Goal: Information Seeking & Learning: Check status

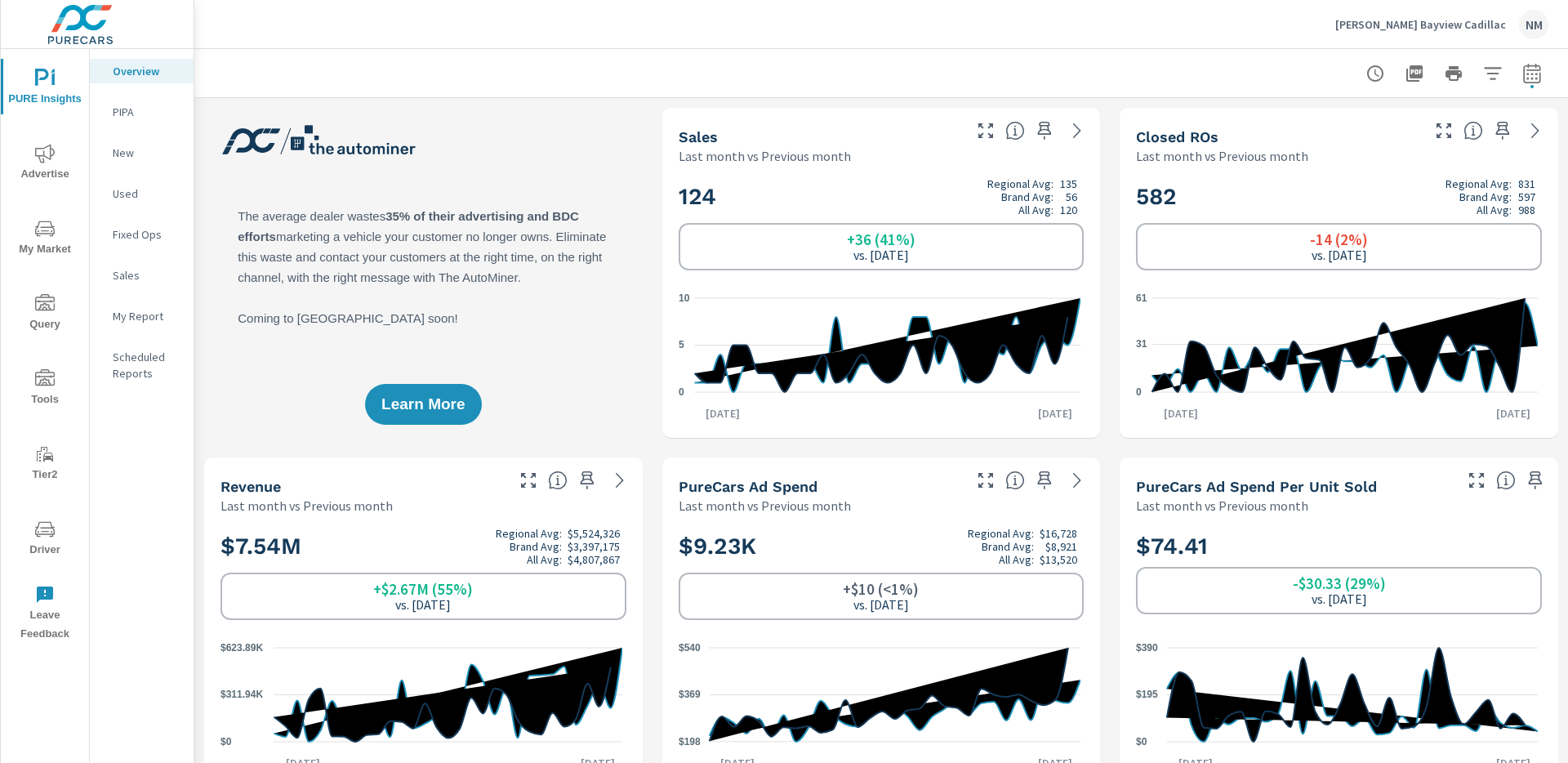
scroll to position [1, 0]
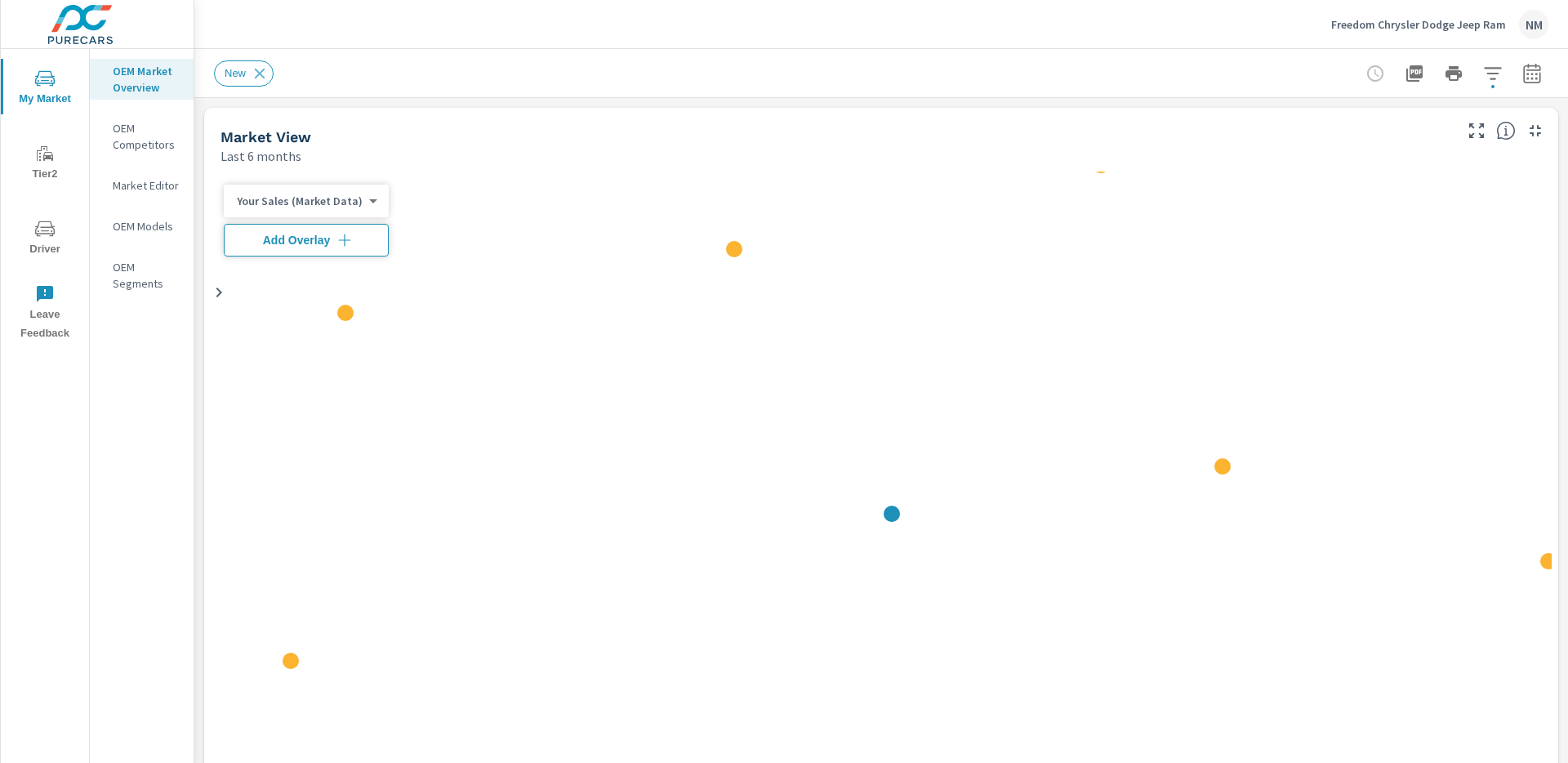
scroll to position [1, 0]
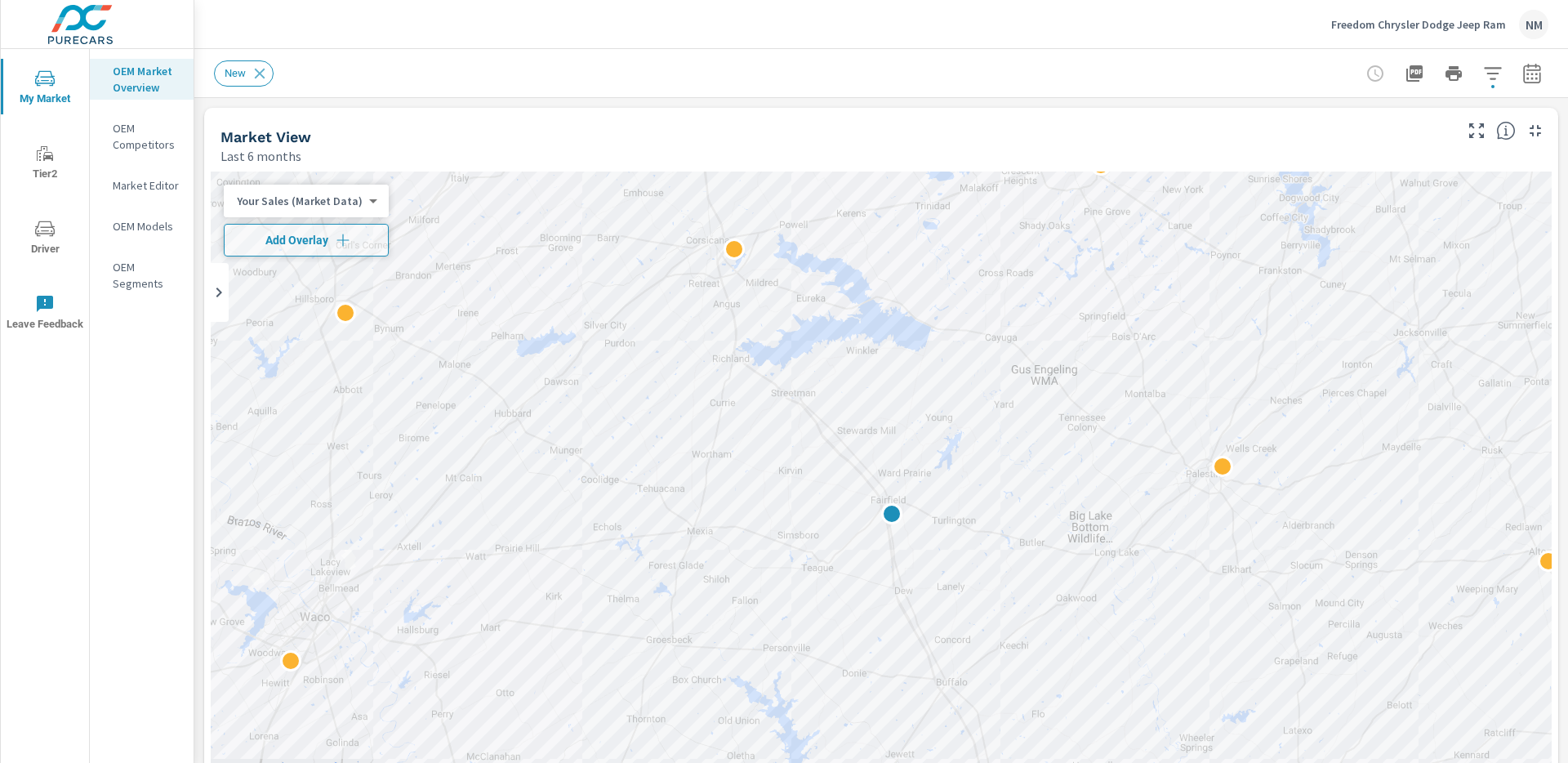
click at [1522, 81] on icon "button" at bounding box center [1531, 73] width 18 height 19
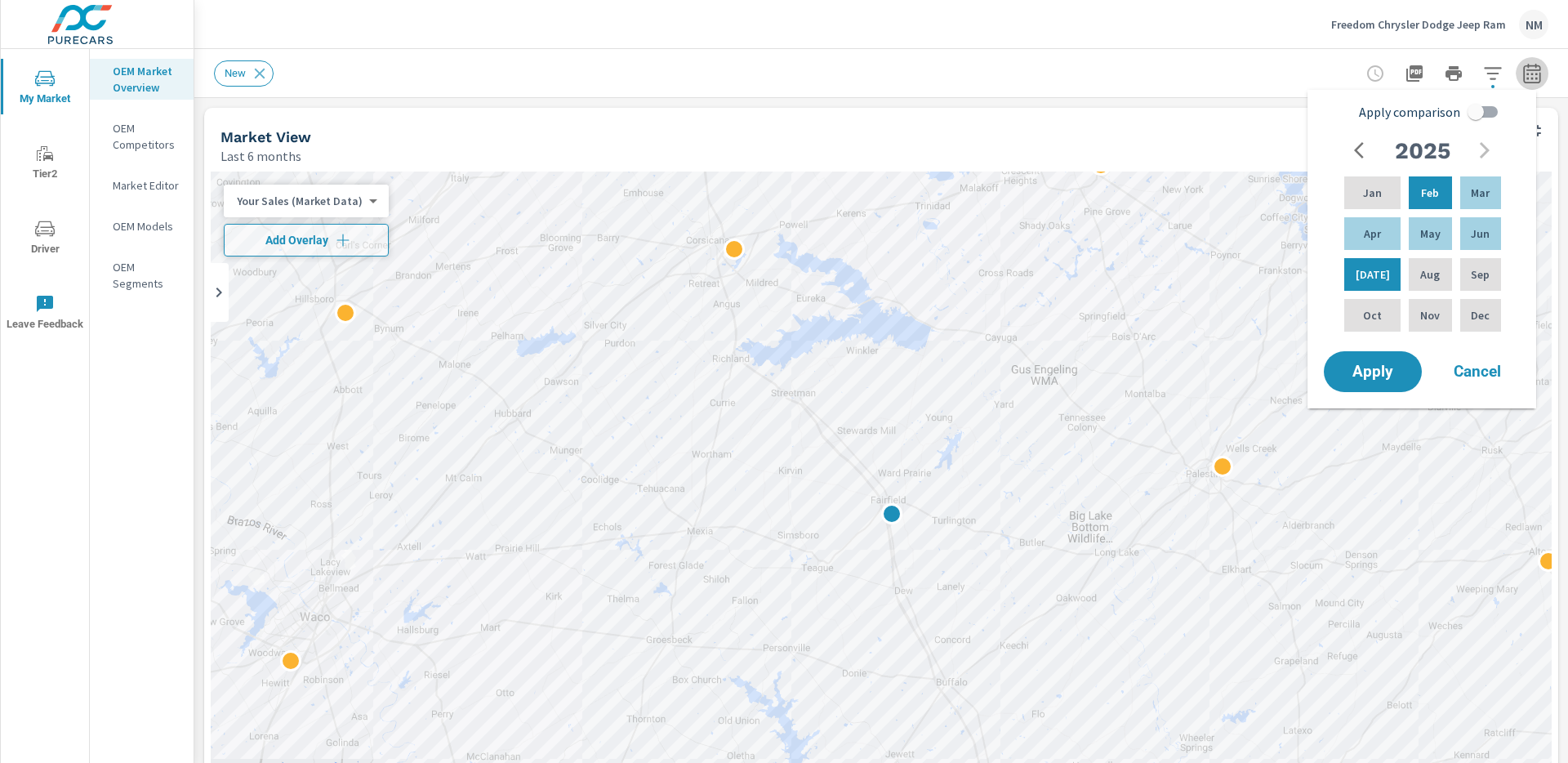
click at [1522, 81] on icon "button" at bounding box center [1531, 73] width 18 height 19
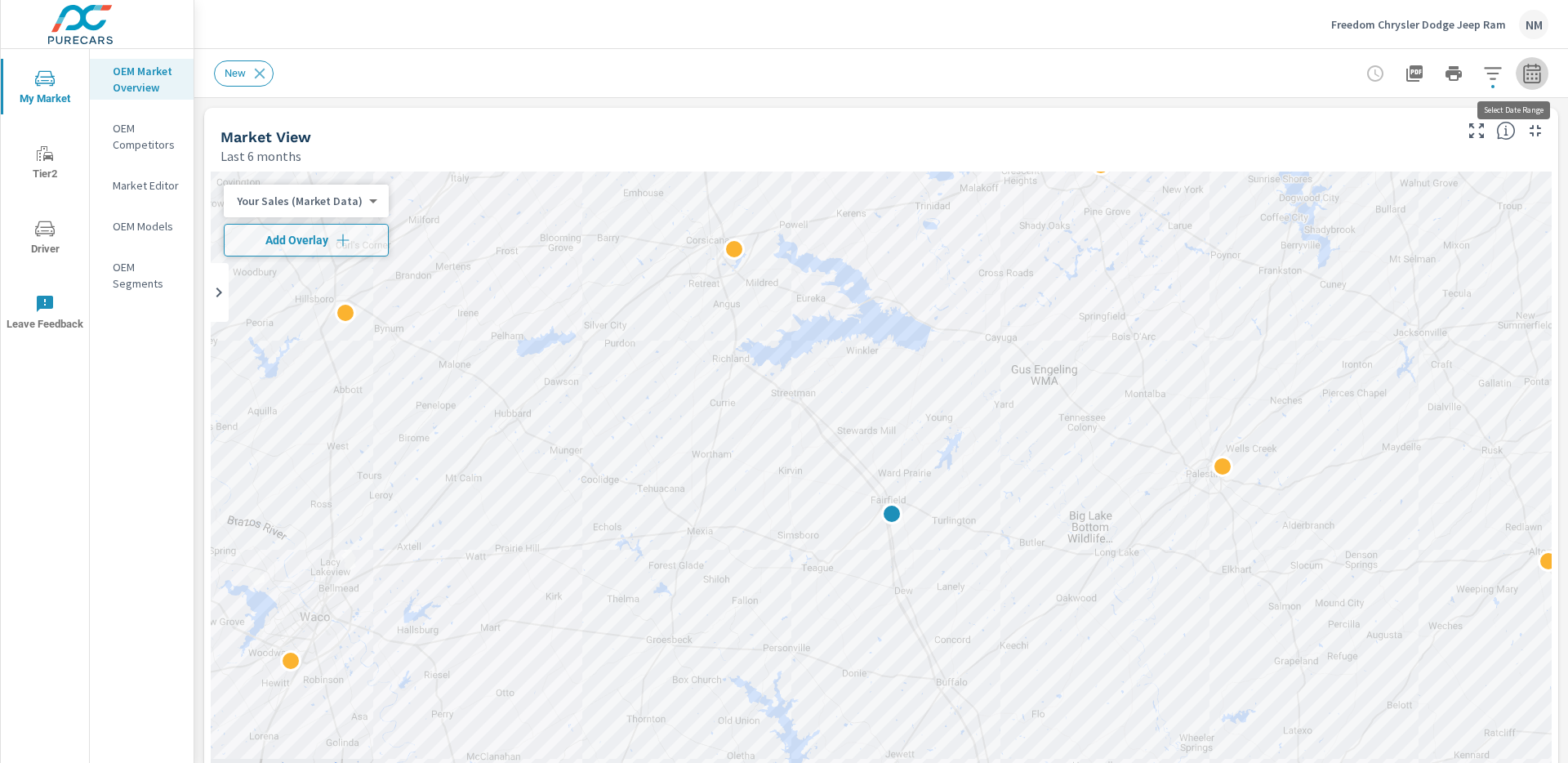
click at [1522, 73] on icon "button" at bounding box center [1531, 73] width 18 height 19
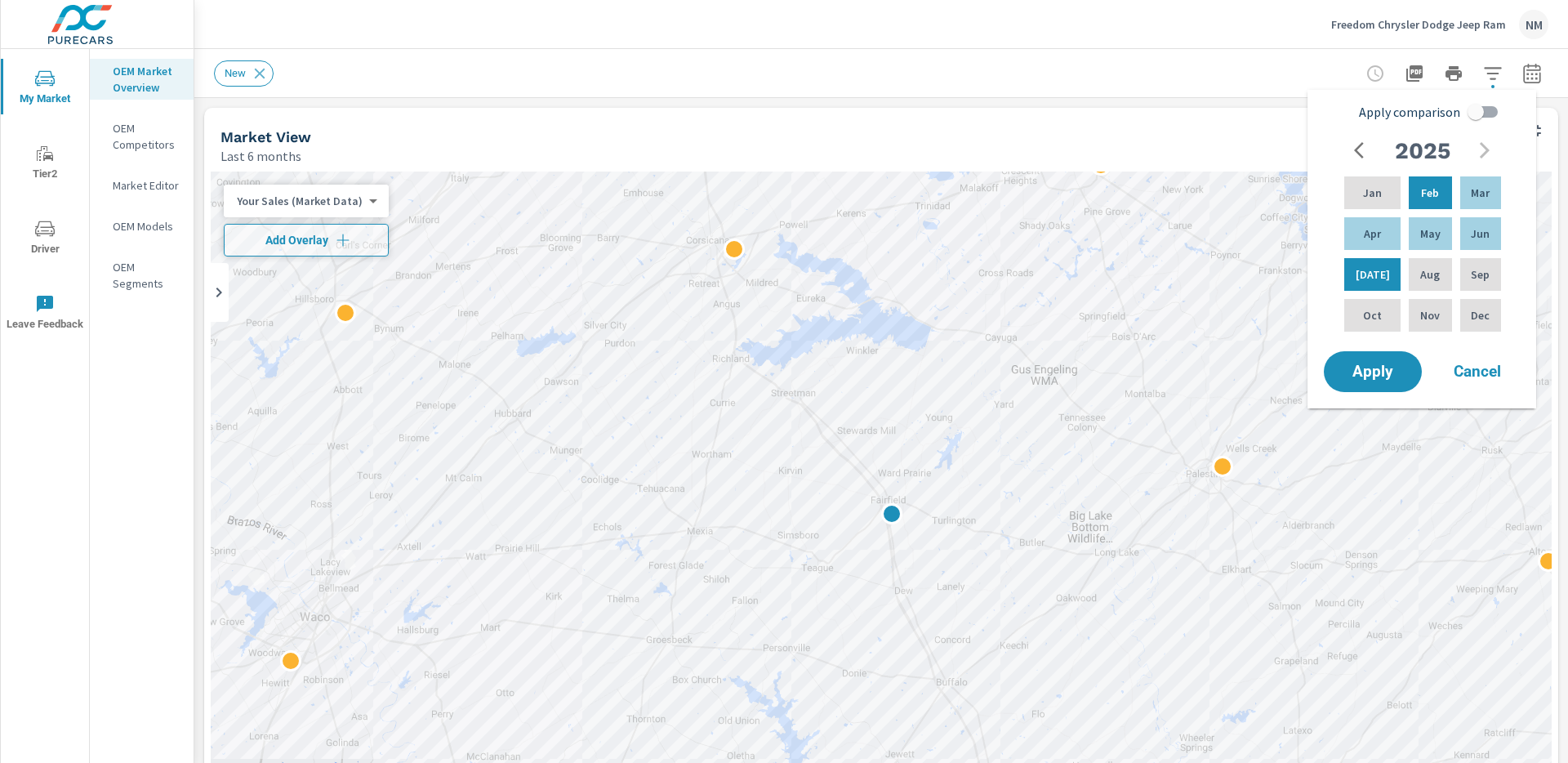
click at [1232, 120] on div "Market View Last 6 months" at bounding box center [831, 137] width 1253 height 58
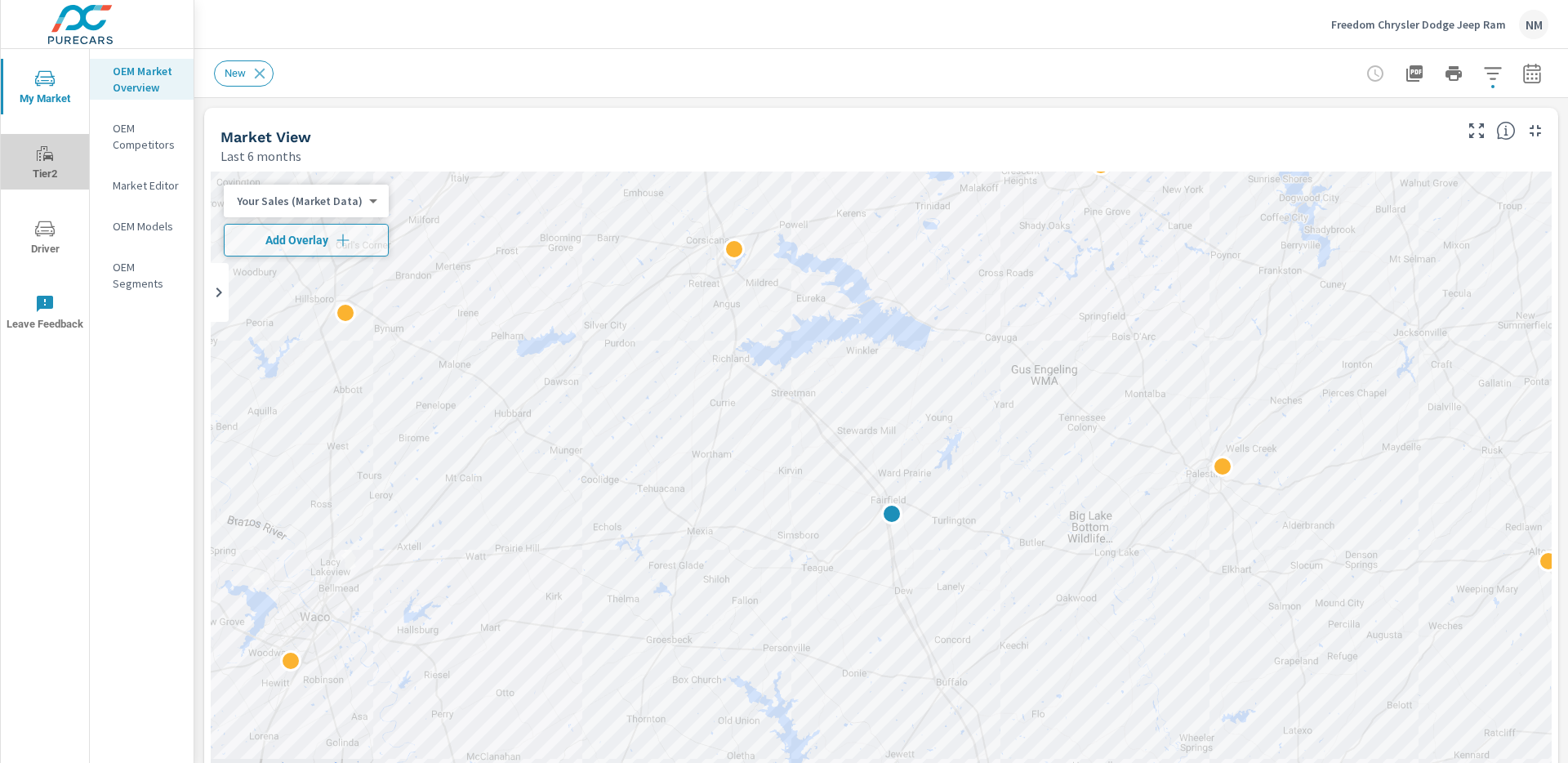
click at [58, 164] on span "Tier2" at bounding box center [45, 164] width 79 height 40
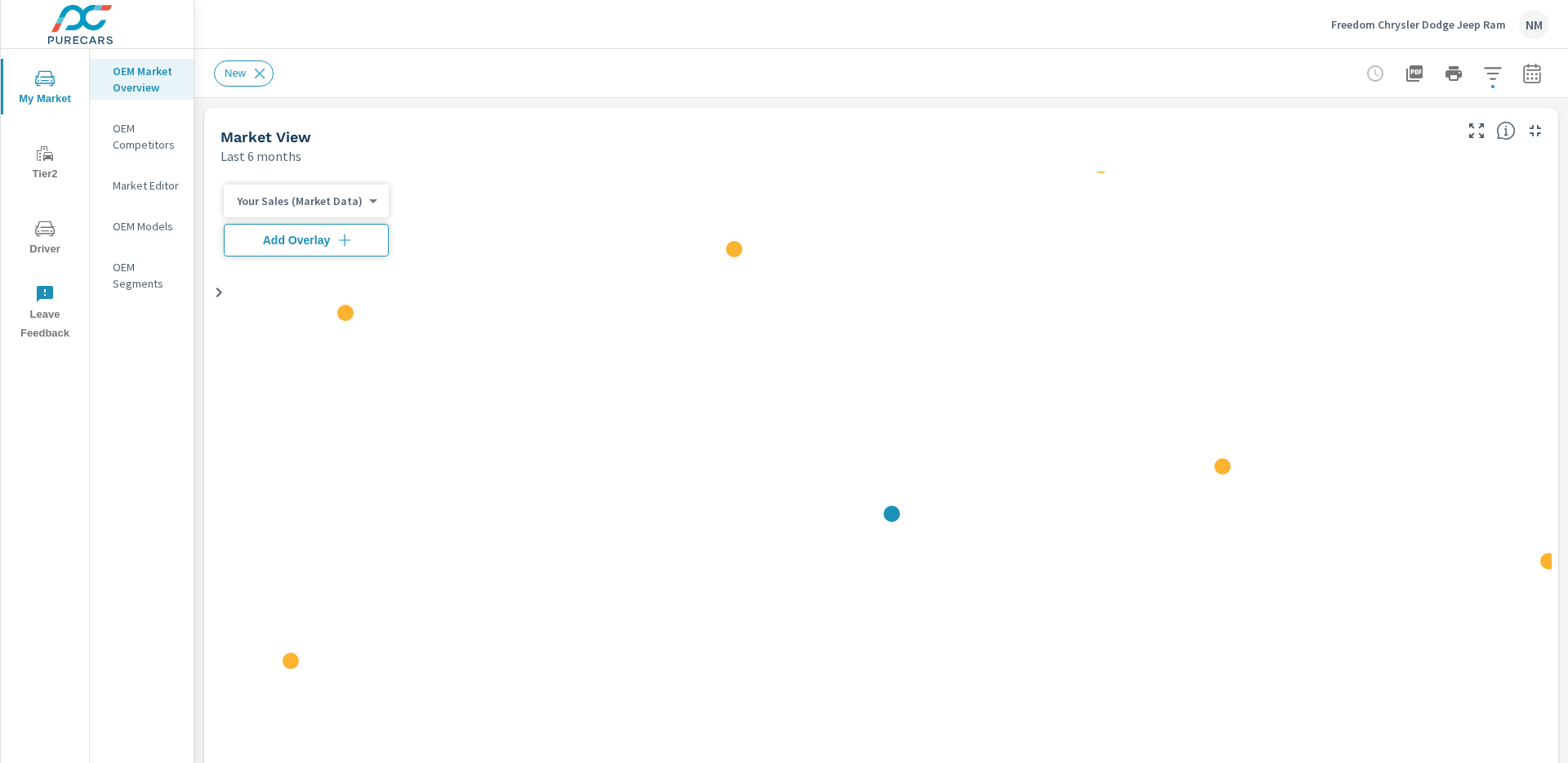
click at [57, 243] on span "Driver" at bounding box center [45, 238] width 79 height 40
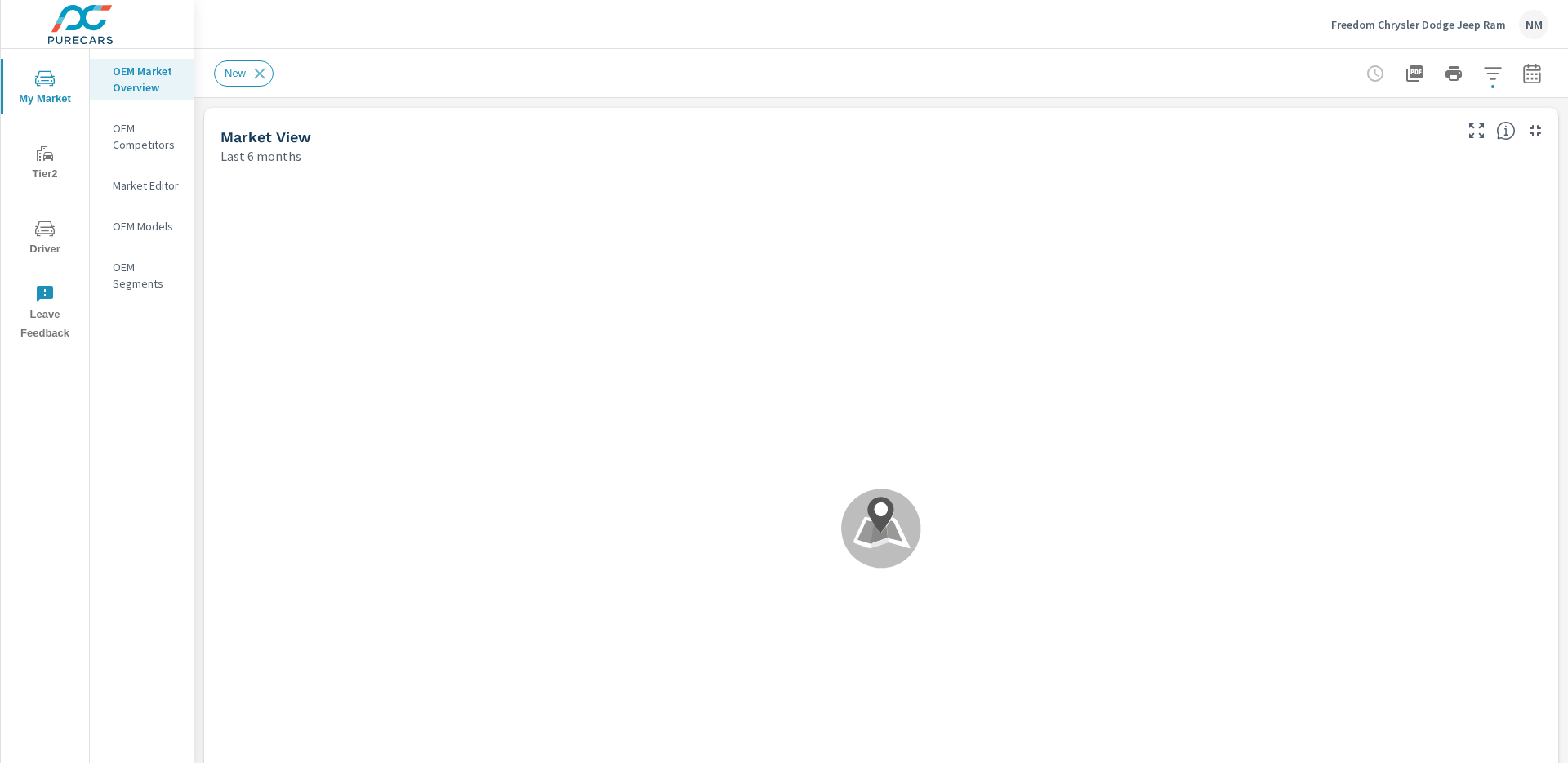
scroll to position [1, 0]
